Goal: Share content

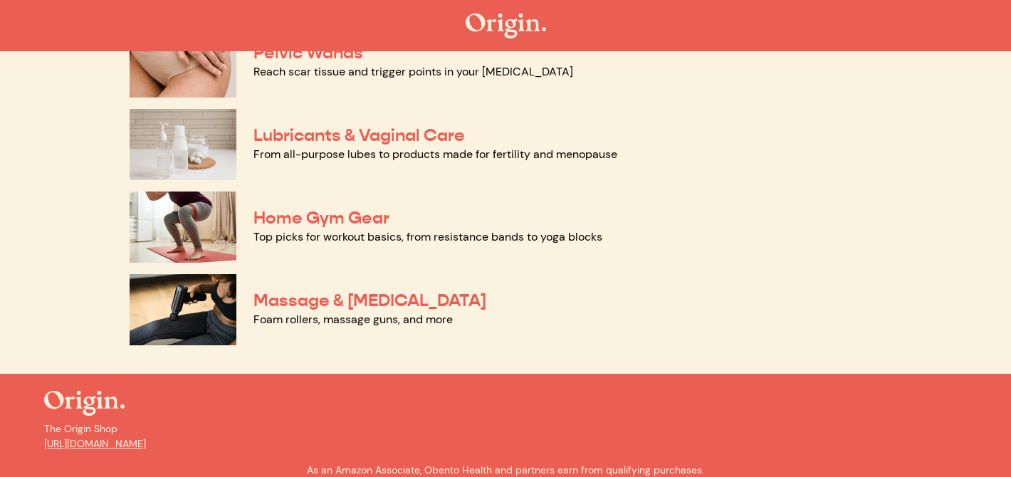
scroll to position [744, 0]
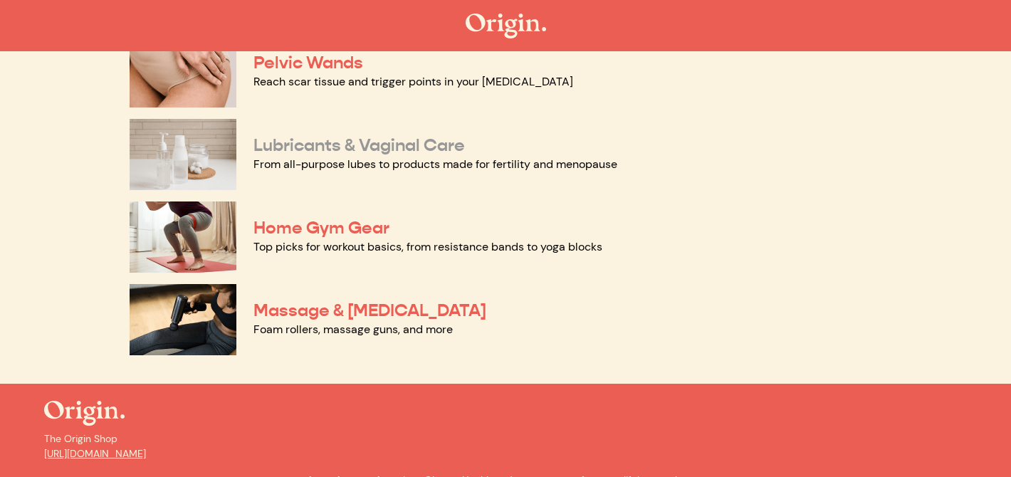
click at [435, 148] on link "Lubricants & Vaginal Care" at bounding box center [358, 145] width 211 height 21
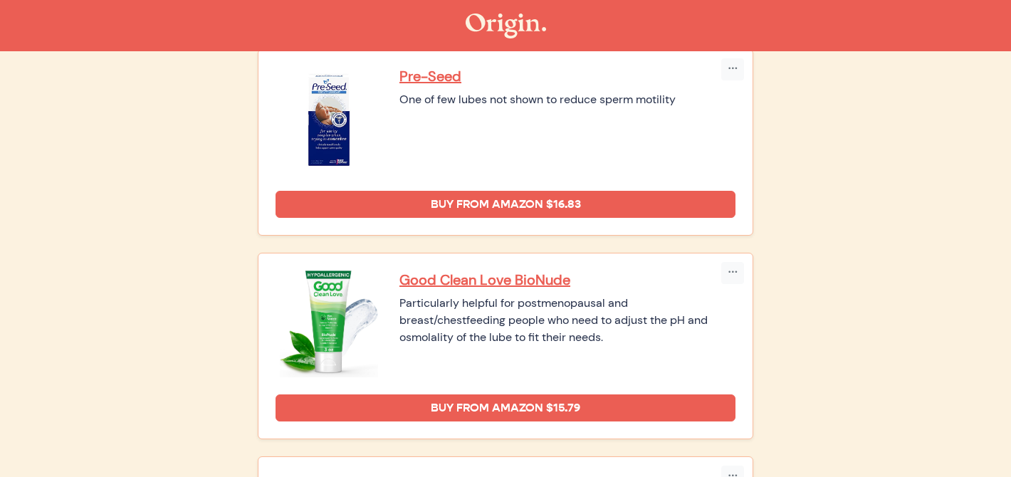
scroll to position [581, 0]
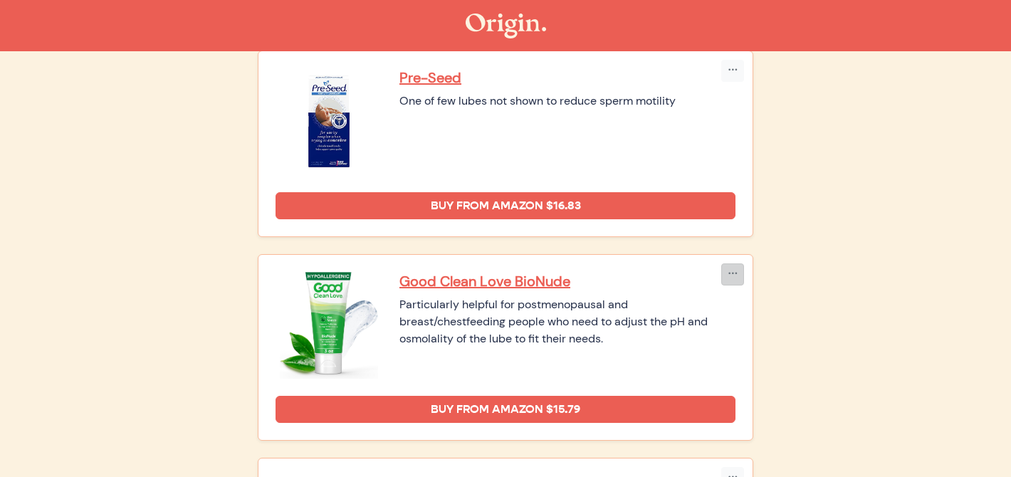
click at [742, 270] on button "button" at bounding box center [732, 274] width 23 height 22
click at [734, 306] on li "Copy Link" at bounding box center [759, 304] width 74 height 23
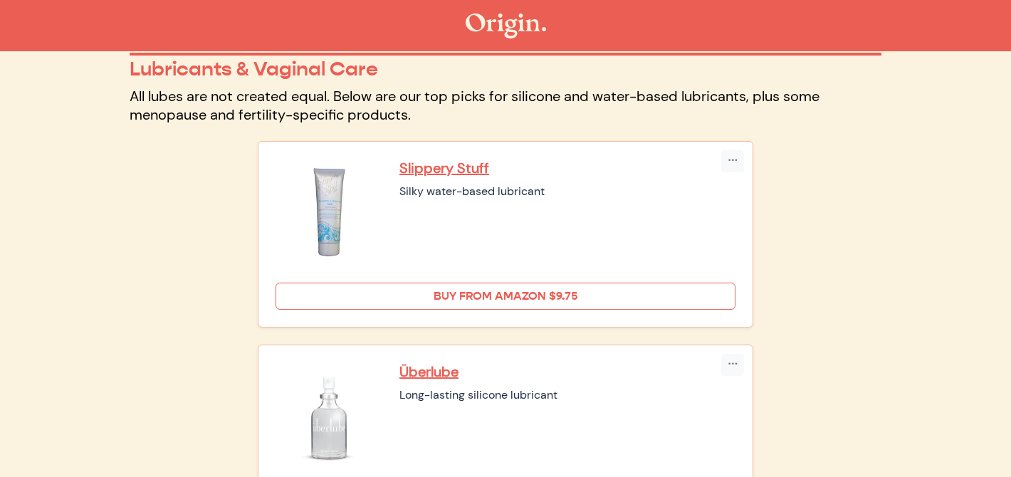
scroll to position [71, 0]
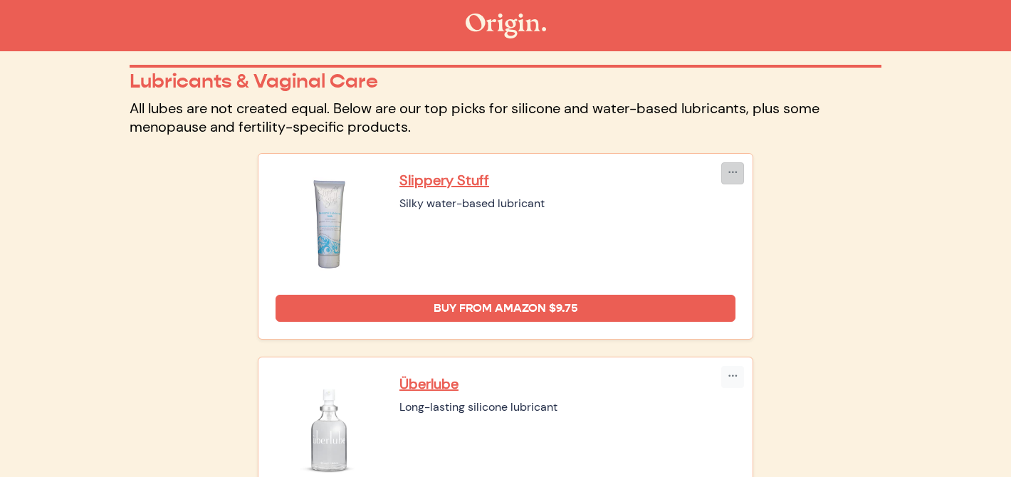
click at [737, 170] on button "button" at bounding box center [732, 173] width 23 height 22
click at [735, 194] on li "Copy Link" at bounding box center [759, 203] width 74 height 23
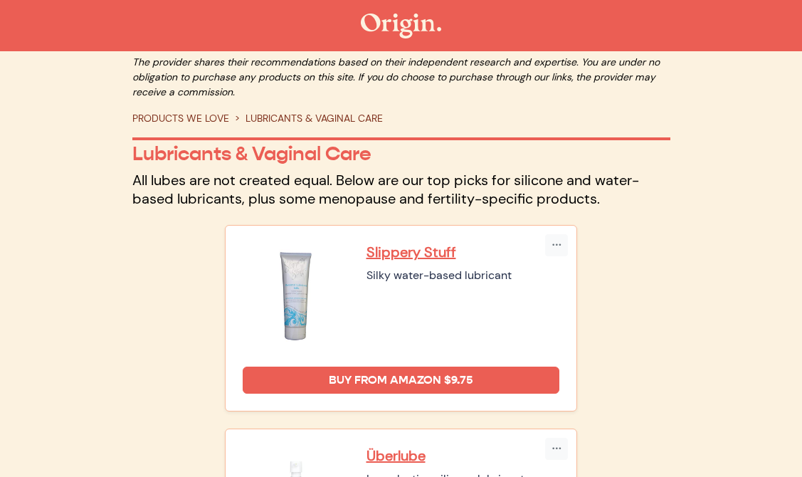
scroll to position [0, 0]
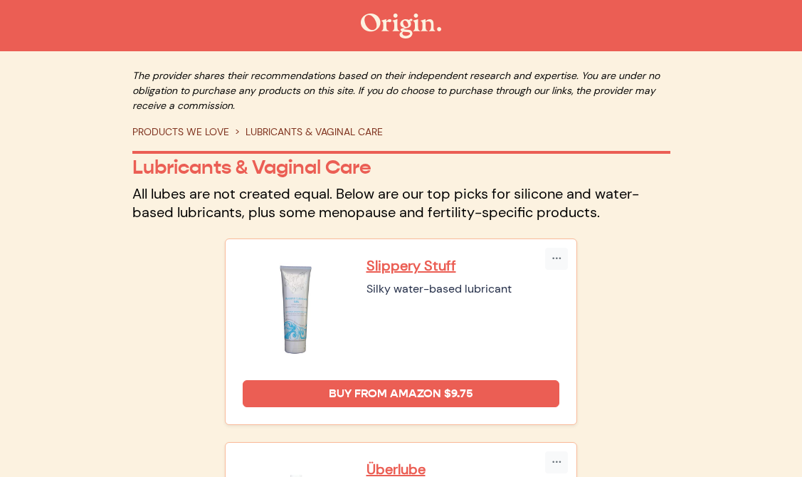
click at [406, 24] on img at bounding box center [401, 26] width 80 height 25
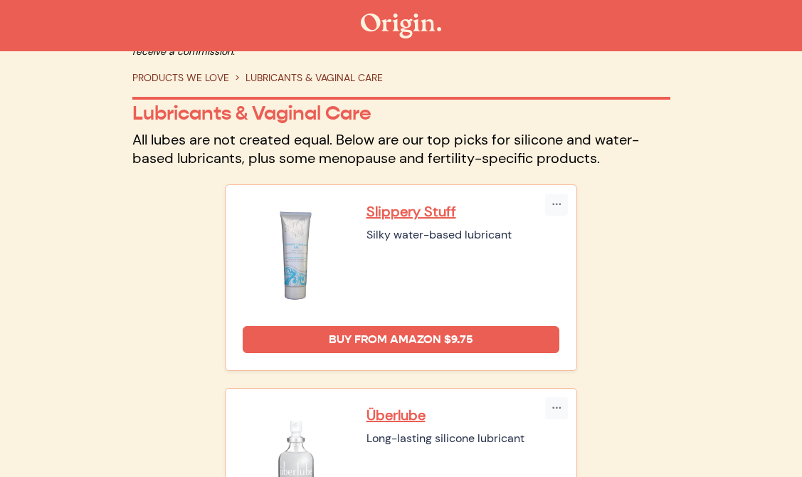
scroll to position [67, 0]
